Goal: Task Accomplishment & Management: Complete application form

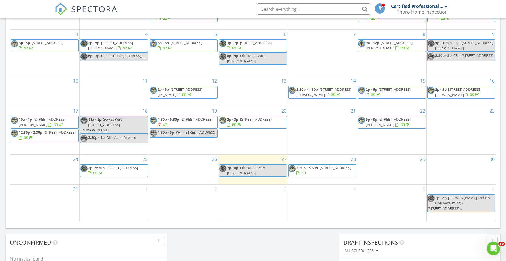
scroll to position [300, 0]
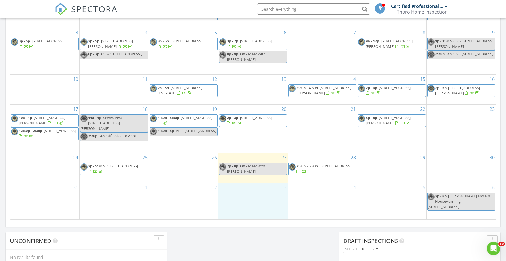
click at [256, 201] on div "3" at bounding box center [252, 201] width 69 height 37
click at [254, 188] on link "Event" at bounding box center [252, 185] width 29 height 9
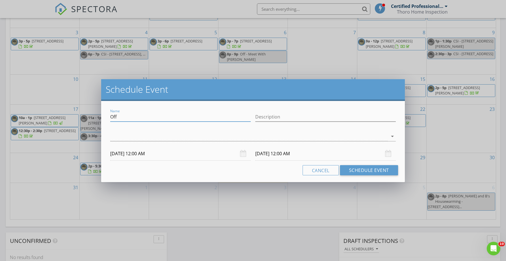
drag, startPoint x: 119, startPoint y: 116, endPoint x: 92, endPoint y: 115, distance: 26.7
click at [92, 115] on div "Schedule Event Name Off Description arrow_drop_down [DATE] 12:00 AM [DATE] 12:0…" at bounding box center [253, 130] width 506 height 261
type input "PHI - not confirmed"
click at [116, 137] on div at bounding box center [248, 136] width 277 height 9
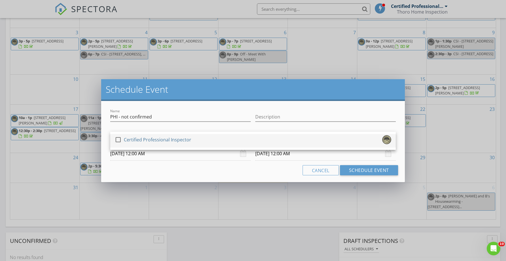
click at [120, 139] on div at bounding box center [118, 140] width 10 height 10
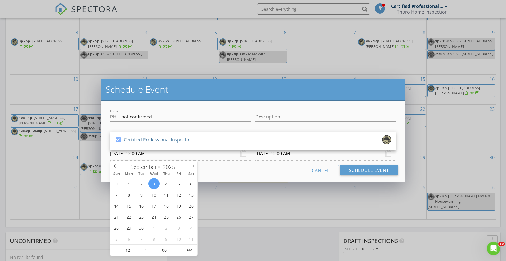
click at [143, 156] on input "[DATE] 12:00 AM" at bounding box center [180, 154] width 140 height 14
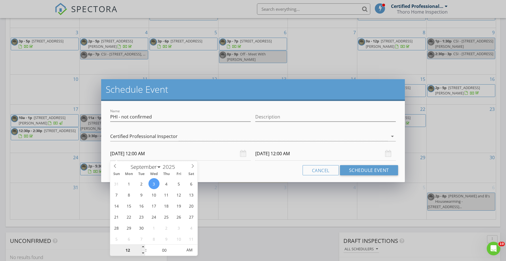
click at [129, 251] on input "12" at bounding box center [127, 250] width 35 height 11
type input "04"
type input "[DATE] 4:00 AM"
click at [165, 250] on input "00" at bounding box center [164, 250] width 35 height 11
type input "[DATE] 4:00 AM"
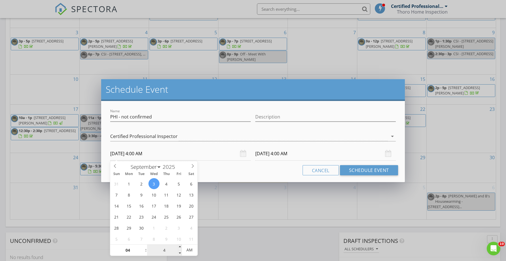
type input "40"
type input "[DATE] 4:40 PM"
click at [192, 249] on span "AM" at bounding box center [190, 250] width 16 height 11
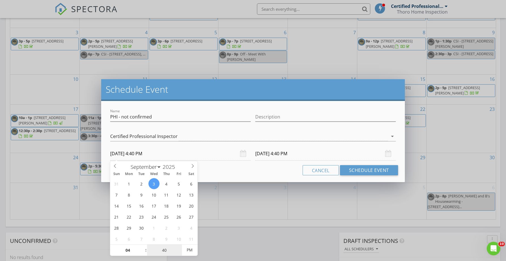
type input "40"
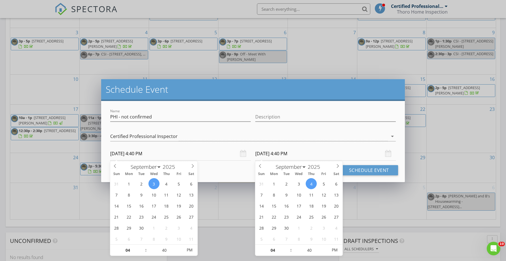
click at [280, 153] on input "[DATE] 4:40 PM" at bounding box center [325, 154] width 140 height 14
type input "[DATE] 4:40 PM"
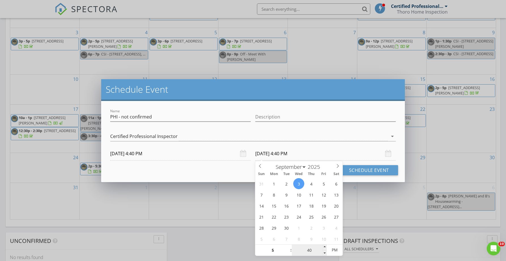
type input "05"
type input "[DATE] 5:40 PM"
click at [309, 252] on input "40" at bounding box center [309, 250] width 35 height 11
type input "00"
type input "[DATE] 5:00 PM"
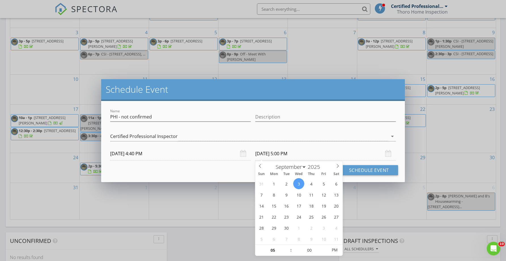
click at [226, 172] on div "Cancel Schedule Event" at bounding box center [253, 170] width 290 height 10
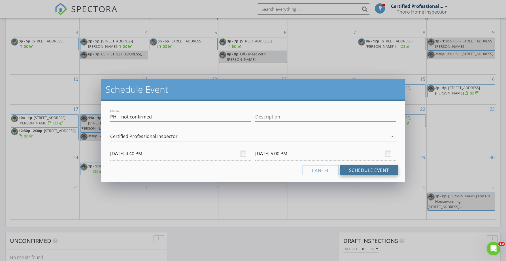
click at [363, 171] on button "Schedule Event" at bounding box center [369, 170] width 58 height 10
